Goal: Task Accomplishment & Management: Manage account settings

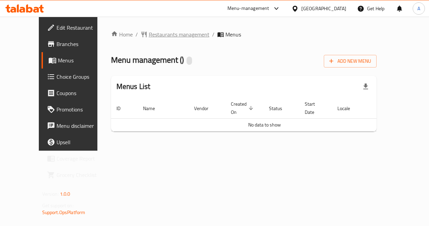
click at [159, 34] on span "Restaurants management" at bounding box center [179, 34] width 61 height 8
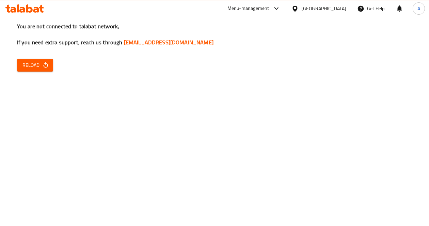
click at [35, 65] on span "Reload" at bounding box center [34, 65] width 25 height 9
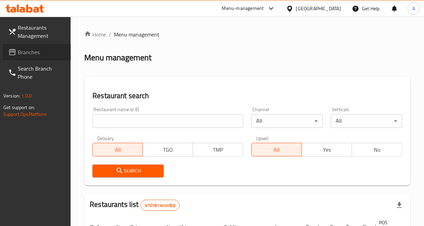
click at [45, 53] on span "Branches" at bounding box center [42, 52] width 48 height 8
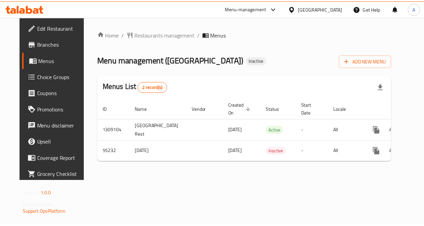
scroll to position [0, 8]
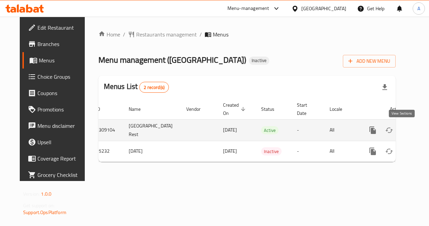
click at [418, 127] on icon "enhanced table" at bounding box center [422, 130] width 8 height 8
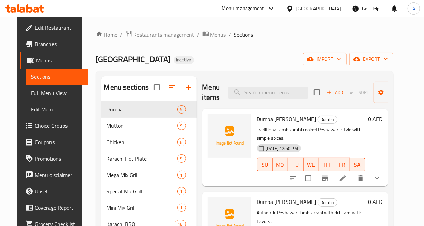
click at [210, 35] on span "Menus" at bounding box center [218, 35] width 16 height 8
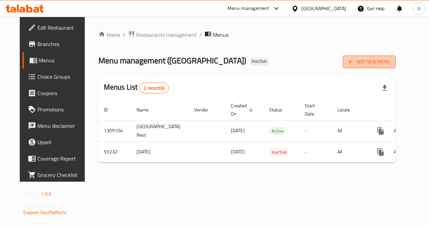
click at [391, 60] on span "Add New Menu" at bounding box center [370, 62] width 42 height 9
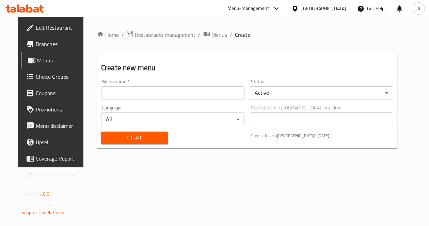
click at [195, 94] on input "text" at bounding box center [172, 93] width 143 height 14
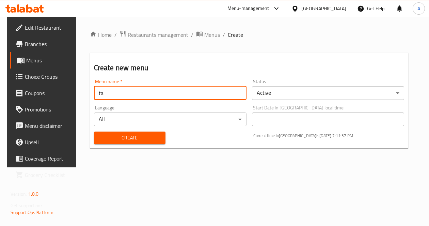
type input "t"
type input "testt"
click at [142, 140] on span "Create" at bounding box center [130, 138] width 61 height 9
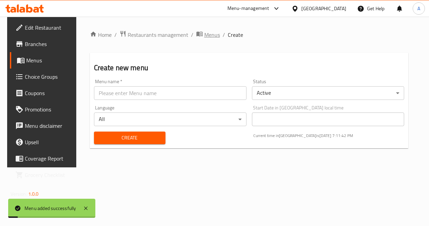
click at [207, 35] on span "Menus" at bounding box center [212, 35] width 16 height 8
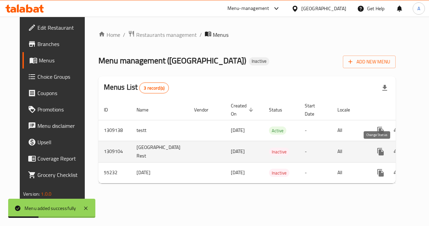
click at [393, 153] on icon "enhanced table" at bounding box center [397, 152] width 8 height 8
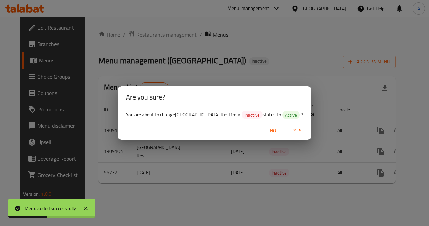
click at [294, 130] on span "Yes" at bounding box center [298, 130] width 16 height 9
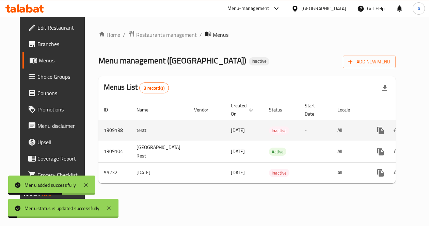
click at [426, 128] on icon "enhanced table" at bounding box center [430, 130] width 8 height 8
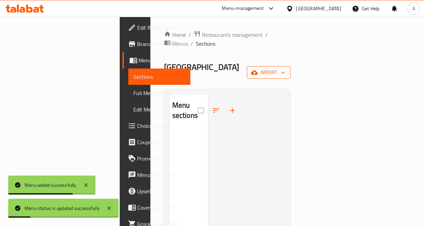
click at [285, 68] on span "import" at bounding box center [268, 72] width 33 height 9
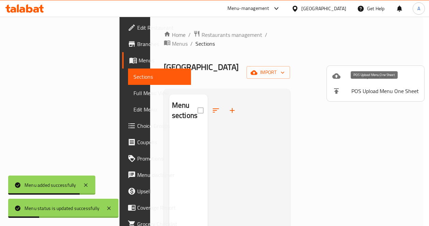
click at [357, 81] on li "Bulk Upload Menu" at bounding box center [375, 75] width 97 height 15
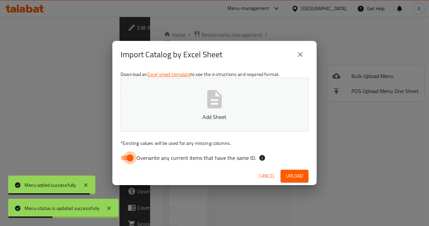
drag, startPoint x: 135, startPoint y: 158, endPoint x: 142, endPoint y: 154, distance: 7.8
click at [135, 158] on input "Overwrite any current items that have the same ID." at bounding box center [130, 157] width 39 height 13
checkbox input "false"
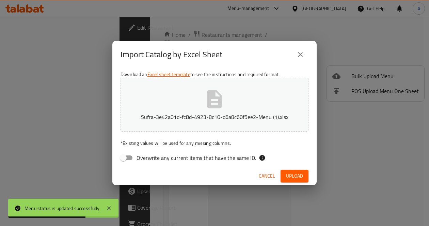
click at [296, 177] on span "Upload" at bounding box center [294, 176] width 17 height 9
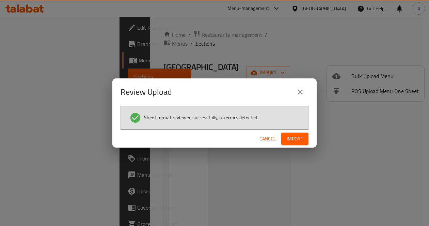
click at [302, 140] on span "Import" at bounding box center [295, 139] width 16 height 9
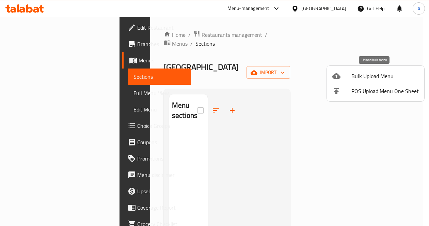
click at [368, 78] on span "Bulk Upload Menu" at bounding box center [385, 76] width 67 height 8
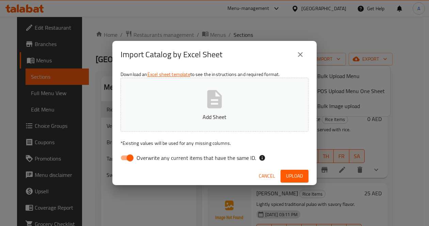
click at [299, 52] on icon "close" at bounding box center [300, 54] width 8 height 8
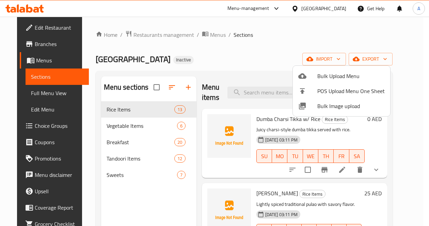
click at [233, 70] on div at bounding box center [214, 113] width 429 height 226
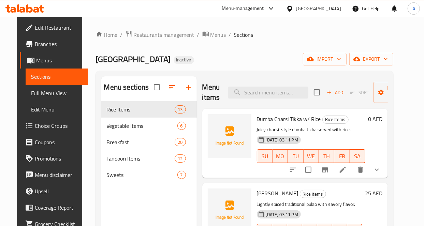
click at [48, 95] on span "Full Menu View" at bounding box center [56, 93] width 51 height 8
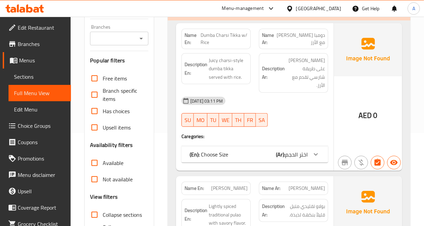
scroll to position [151, 0]
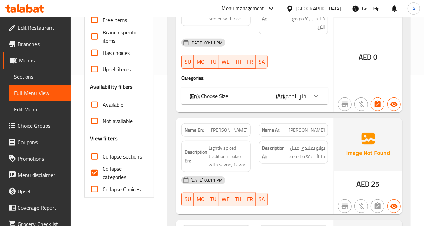
click at [94, 175] on input "Collapse categories" at bounding box center [94, 173] width 16 height 16
checkbox input "false"
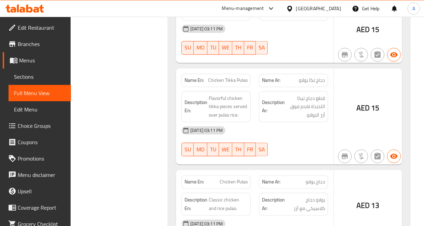
scroll to position [606, 0]
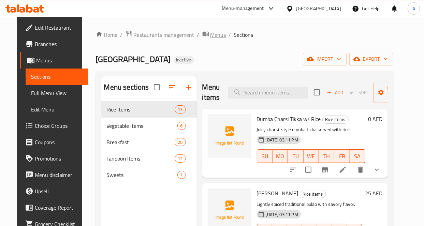
click at [210, 35] on span "Menus" at bounding box center [218, 35] width 16 height 8
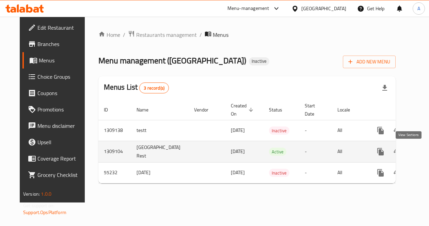
click at [423, 149] on icon "enhanced table" at bounding box center [430, 152] width 8 height 8
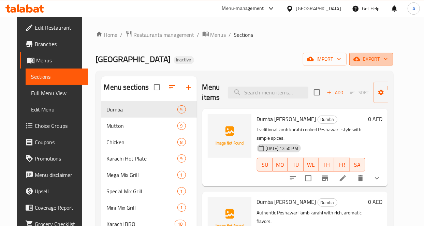
click at [387, 56] on span "export" at bounding box center [370, 59] width 33 height 9
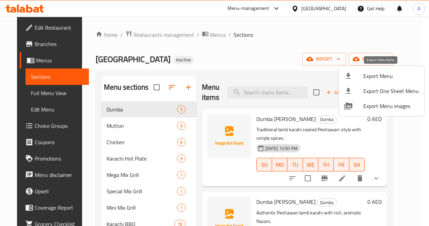
click at [363, 75] on div at bounding box center [354, 76] width 19 height 8
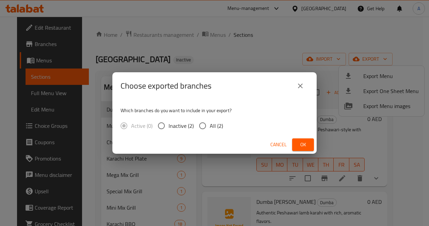
click at [299, 84] on icon "close" at bounding box center [300, 85] width 5 height 5
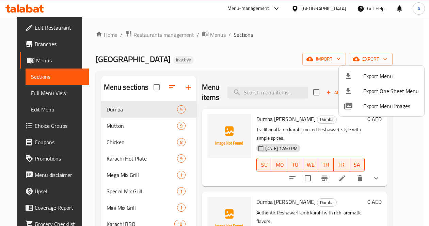
drag, startPoint x: 296, startPoint y: 53, endPoint x: 309, endPoint y: 52, distance: 13.0
click at [297, 52] on div at bounding box center [214, 113] width 429 height 226
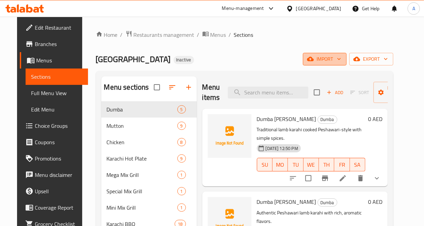
click at [333, 54] on button "import" at bounding box center [325, 59] width 44 height 13
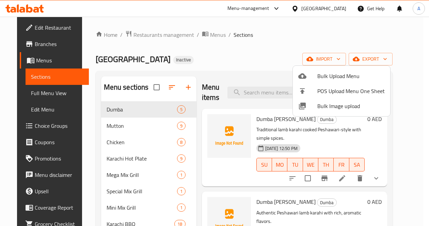
click at [322, 76] on span "Bulk Upload Menu" at bounding box center [351, 76] width 67 height 8
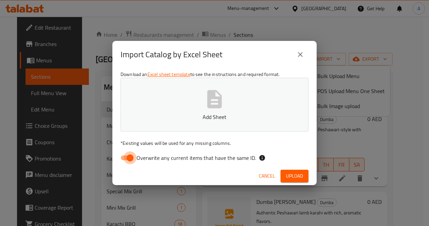
click at [124, 161] on input "Overwrite any current items that have the same ID." at bounding box center [130, 157] width 39 height 13
checkbox input "false"
click at [290, 172] on span "Upload" at bounding box center [294, 176] width 17 height 9
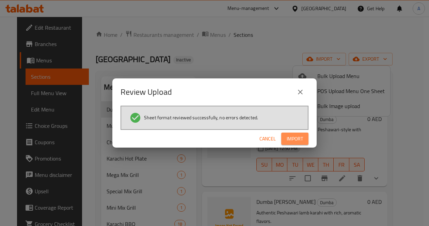
click at [295, 140] on span "Import" at bounding box center [295, 139] width 16 height 9
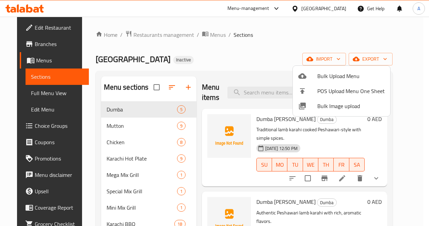
click at [262, 59] on div at bounding box center [214, 113] width 429 height 226
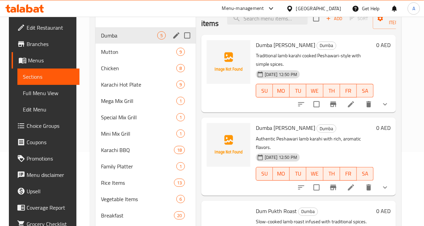
scroll to position [126, 0]
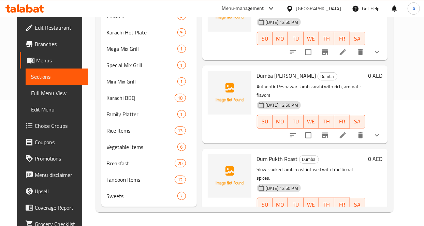
click at [37, 91] on span "Full Menu View" at bounding box center [56, 93] width 51 height 8
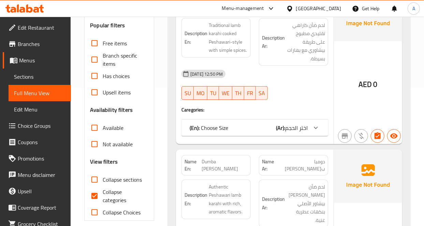
scroll to position [240, 0]
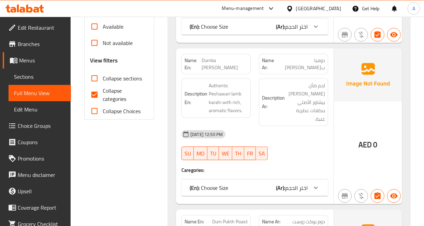
click at [95, 94] on input "Collapse categories" at bounding box center [94, 95] width 16 height 16
checkbox input "false"
click at [93, 74] on input "Collapse sections" at bounding box center [94, 78] width 16 height 16
checkbox input "true"
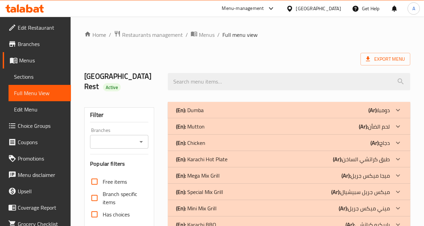
scroll to position [147, 0]
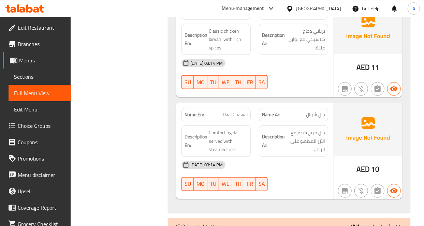
scroll to position [1580, 0]
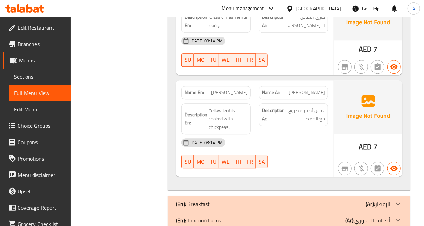
scroll to position [2196, 0]
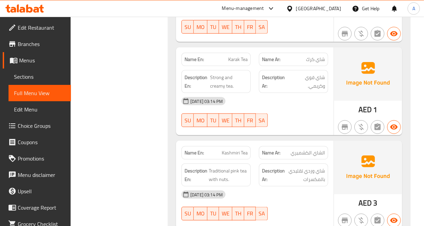
scroll to position [4466, 0]
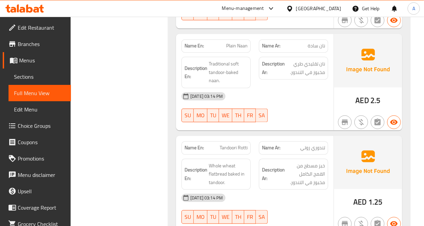
scroll to position [5701, 0]
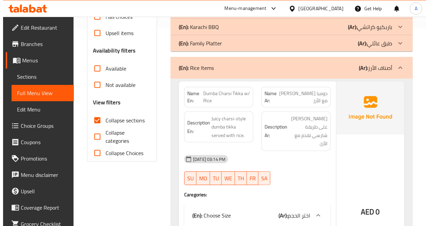
scroll to position [0, 0]
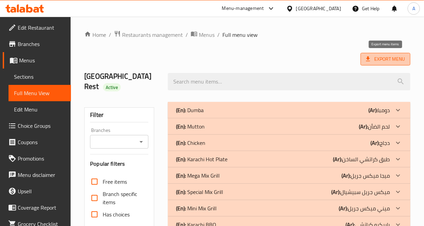
click at [382, 55] on span "Export Menu" at bounding box center [385, 59] width 39 height 9
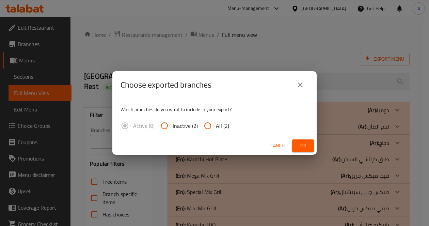
click at [221, 127] on span "All (2)" at bounding box center [222, 126] width 13 height 8
click at [216, 127] on input "All (2)" at bounding box center [208, 126] width 16 height 16
radio input "true"
click at [302, 143] on span "Ok" at bounding box center [303, 145] width 11 height 9
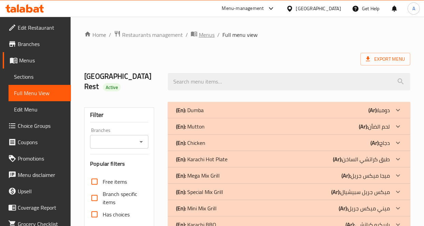
click at [207, 33] on span "Menus" at bounding box center [207, 35] width 16 height 8
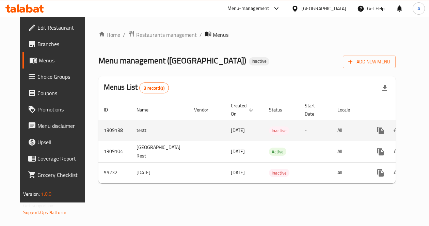
click at [131, 131] on td "testt" at bounding box center [160, 130] width 58 height 21
copy td "testt"
click at [411, 131] on icon "enhanced table" at bounding box center [413, 130] width 5 height 6
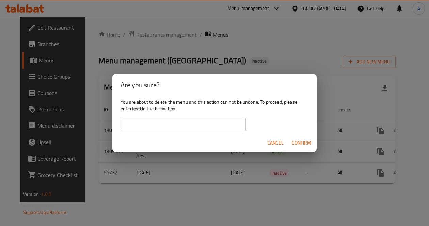
click at [203, 126] on input "text" at bounding box center [183, 125] width 125 height 14
paste input "testt"
type input "testt"
click at [301, 141] on span "Confirm" at bounding box center [301, 143] width 19 height 9
